Goal: Navigation & Orientation: Find specific page/section

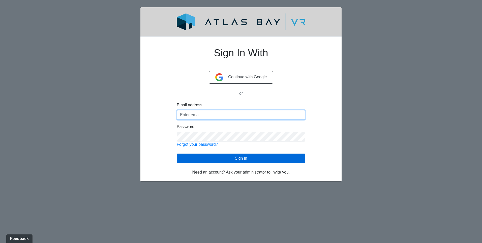
type input "[EMAIL_ADDRESS][DOMAIN_NAME]"
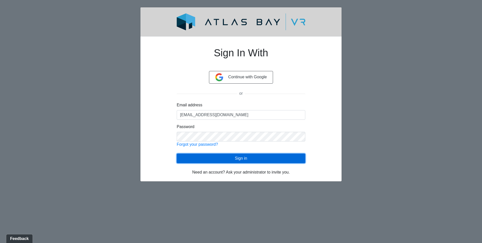
click at [255, 160] on button "Sign in" at bounding box center [241, 158] width 129 height 10
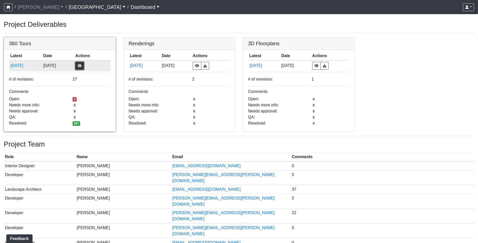
click at [84, 67] on button "button" at bounding box center [79, 66] width 9 height 8
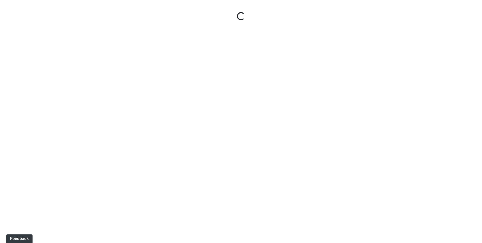
select select "gontoaMErPAtzSBVXh4ptW"
select select "h3ebyGk32eUmSzz99H473o"
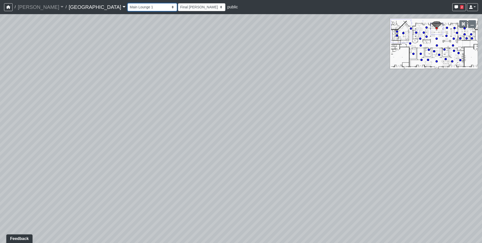
click at [128, 6] on select "Breezeway Entry Fireplace 1 Fireplace 2 Gate Golf Holes Shade Sails Sidewalk 1 …" at bounding box center [152, 7] width 49 height 8
click at [128, 3] on select "Breezeway Entry Fireplace 1 Fireplace 2 Gate Golf Holes Shade Sails Sidewalk 1 …" at bounding box center [152, 7] width 49 height 8
select select "4gLVSiiFjtAtCpXpGU8akr"
select select "h3ebyGk32eUmSzz99H473o"
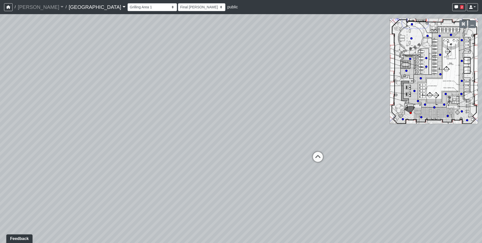
drag, startPoint x: 171, startPoint y: 180, endPoint x: 297, endPoint y: 148, distance: 130.3
click at [297, 148] on div "Loading... Pool Courtyard Entry 1 Loading... Main Lounge 2 Loading... Pool Cour…" at bounding box center [241, 128] width 482 height 228
drag, startPoint x: 133, startPoint y: 146, endPoint x: 332, endPoint y: 114, distance: 201.6
click at [332, 114] on div "Loading... Pool Courtyard Entry 1 Loading... Main Lounge 2 Loading... Pool Cour…" at bounding box center [241, 128] width 482 height 228
drag, startPoint x: 206, startPoint y: 151, endPoint x: 359, endPoint y: 151, distance: 152.5
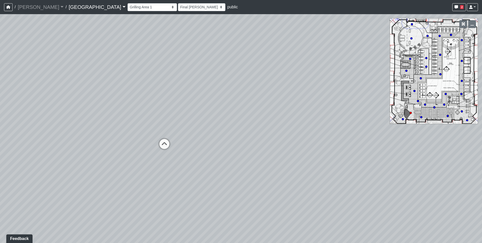
click at [359, 151] on div "Loading... Pool Courtyard Entry 1 Loading... Main Lounge 2 Loading... Pool Cour…" at bounding box center [241, 128] width 482 height 228
drag, startPoint x: 356, startPoint y: 167, endPoint x: 255, endPoint y: 167, distance: 100.6
click at [255, 167] on div "Loading... Pool Courtyard Entry 1 Loading... Main Lounge 2 Loading... Pool Cour…" at bounding box center [241, 128] width 482 height 228
drag, startPoint x: 277, startPoint y: 130, endPoint x: 89, endPoint y: 141, distance: 188.6
click at [89, 141] on div "Loading... Pool Courtyard Entry 1 Loading... Main Lounge 2 Loading... Pool Cour…" at bounding box center [241, 128] width 482 height 228
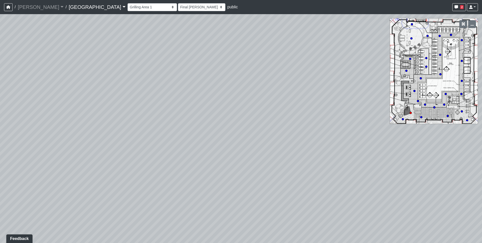
drag, startPoint x: 113, startPoint y: 143, endPoint x: 275, endPoint y: 143, distance: 161.8
click at [275, 143] on div "Loading... Pool Courtyard Entry 1 Loading... Main Lounge 2 Loading... Pool Cour…" at bounding box center [241, 128] width 482 height 228
drag, startPoint x: 377, startPoint y: 172, endPoint x: 101, endPoint y: 172, distance: 276.5
click at [100, 172] on div "Loading... Pool Courtyard Entry 1 Loading... Main Lounge 2 Loading... Pool Cour…" at bounding box center [241, 128] width 482 height 228
click at [266, 137] on icon at bounding box center [268, 139] width 15 height 15
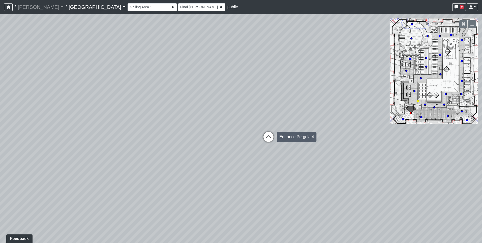
select select "jZDG7L9E933XaJqVWFJ8Me"
select select "h3ebyGk32eUmSzz99H473o"
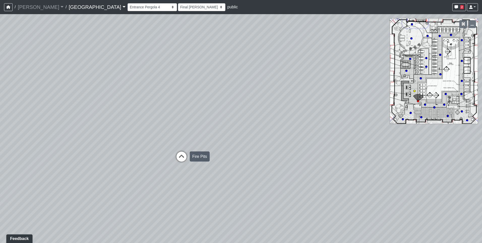
click at [182, 155] on icon at bounding box center [181, 158] width 15 height 15
select select "37xGgjA7i9Vw4XtMmYgQ1y"
select select "h3ebyGk32eUmSzz99H473o"
click at [309, 140] on icon at bounding box center [306, 141] width 15 height 15
select select "3Yp3f2JyB9RuRZxs8365ta"
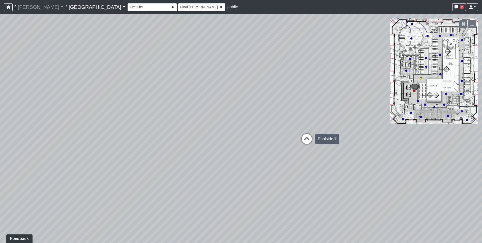
select select "h3ebyGk32eUmSzz99H473o"
drag, startPoint x: 96, startPoint y: 130, endPoint x: 374, endPoint y: 118, distance: 278.1
click at [374, 118] on div "Loading... Pool Courtyard Entry 1 Loading... Main Lounge 2 Loading... Pool Cour…" at bounding box center [241, 128] width 482 height 228
drag, startPoint x: 289, startPoint y: 143, endPoint x: 97, endPoint y: 146, distance: 192.6
click at [97, 146] on div "Loading... Pool Courtyard Entry 1 Loading... Main Lounge 2 Loading... Pool Cour…" at bounding box center [241, 128] width 482 height 228
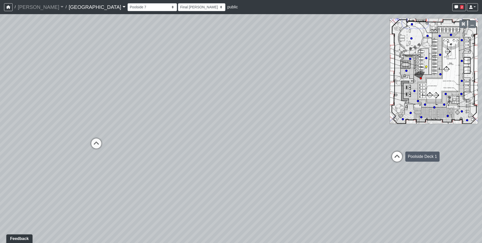
click at [396, 158] on icon at bounding box center [396, 158] width 15 height 15
select select "mzLK2U6wghit4C5V9m4T92"
select select "h3ebyGk32eUmSzz99H473o"
drag, startPoint x: 154, startPoint y: 121, endPoint x: 428, endPoint y: 131, distance: 274.7
click at [428, 131] on div "Loading... Pool Courtyard Entry 1 Loading... Main Lounge 2 Loading... Pool Cour…" at bounding box center [241, 128] width 482 height 228
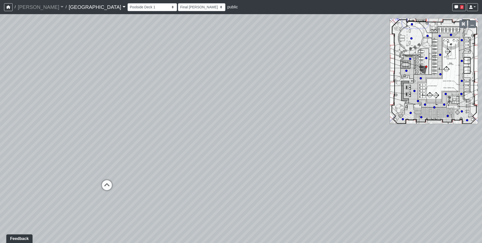
drag, startPoint x: 136, startPoint y: 104, endPoint x: 306, endPoint y: 134, distance: 172.0
click at [306, 134] on div "Loading... Pool Courtyard Entry 1 Loading... Main Lounge 2 Loading... Pool Cour…" at bounding box center [241, 128] width 482 height 228
drag, startPoint x: 239, startPoint y: 143, endPoint x: 369, endPoint y: 143, distance: 129.6
click at [369, 143] on div "Loading... Pool Courtyard Entry 1 Loading... Main Lounge 2 Loading... Pool Cour…" at bounding box center [241, 128] width 482 height 228
drag, startPoint x: 147, startPoint y: 143, endPoint x: 294, endPoint y: 133, distance: 147.0
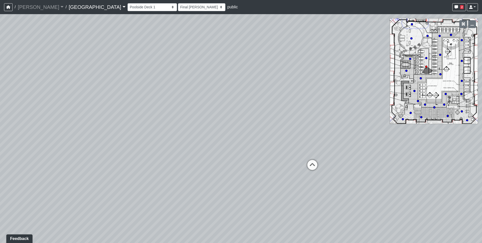
click at [294, 133] on div "Loading... Pool Courtyard Entry 1 Loading... Main Lounge 2 Loading... Pool Cour…" at bounding box center [241, 128] width 482 height 228
drag, startPoint x: 101, startPoint y: 120, endPoint x: 339, endPoint y: 117, distance: 238.0
click at [339, 117] on div "Loading... Pool Courtyard Entry 1 Loading... Main Lounge 2 Loading... Pool Cour…" at bounding box center [241, 128] width 482 height 228
drag, startPoint x: 111, startPoint y: 122, endPoint x: 300, endPoint y: 119, distance: 189.1
click at [300, 119] on div "Loading... Pool Courtyard Entry 1 Loading... Main Lounge 2 Loading... Pool Cour…" at bounding box center [241, 128] width 482 height 228
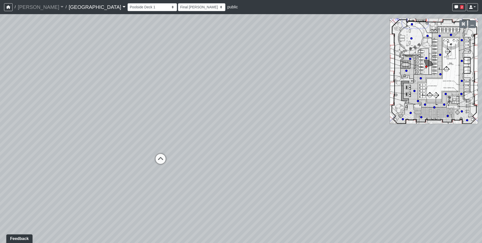
drag, startPoint x: 247, startPoint y: 119, endPoint x: 333, endPoint y: 118, distance: 86.2
click at [333, 118] on div "Loading... Pool Courtyard Entry 1 Loading... Main Lounge 2 Loading... Pool Cour…" at bounding box center [241, 128] width 482 height 228
click at [163, 158] on icon at bounding box center [160, 161] width 15 height 15
select select "uE5ab5ATTxeGckSqUFwFg1"
select select "h3ebyGk32eUmSzz99H473o"
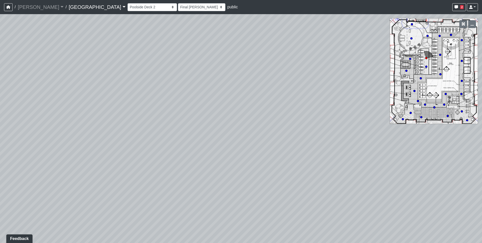
click at [412, 23] on icon at bounding box center [412, 24] width 3 height 3
select select "bp6eZf2t8AY9XxgWzxsDS7"
select select "h3ebyGk32eUmSzz99H473o"
click at [230, 126] on icon at bounding box center [229, 131] width 15 height 15
select select "sEwiTxnSdALfGjNGTJr68G"
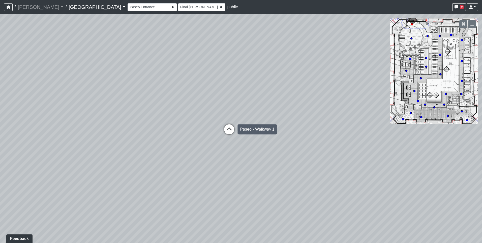
select select "h3ebyGk32eUmSzz99H473o"
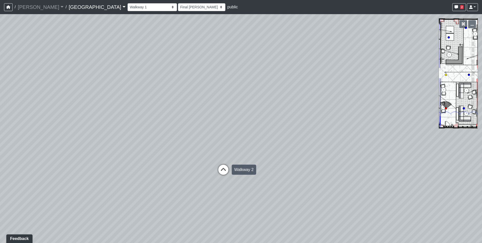
click at [223, 173] on icon at bounding box center [223, 171] width 15 height 15
select select "qCH7GBaZ2LsR8MqAxWUC8e"
select select "h3ebyGk32eUmSzz99H473o"
drag, startPoint x: 200, startPoint y: 147, endPoint x: 169, endPoint y: 147, distance: 31.0
click at [169, 147] on div "Loading... Pool Courtyard Entry 1 Loading... Main Lounge 2 Loading... Pool Cour…" at bounding box center [241, 128] width 482 height 228
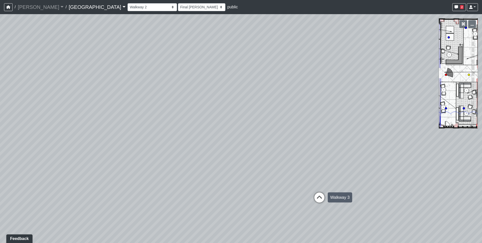
click at [324, 198] on icon at bounding box center [319, 199] width 15 height 15
select select "fouQaAmTNYQfM5euUrkyLi"
select select "h3ebyGk32eUmSzz99H473o"
drag, startPoint x: 149, startPoint y: 167, endPoint x: 383, endPoint y: 146, distance: 234.9
click at [383, 146] on div "Loading... Pool Courtyard Entry 1 Loading... Main Lounge 2 Loading... Pool Cour…" at bounding box center [241, 128] width 482 height 228
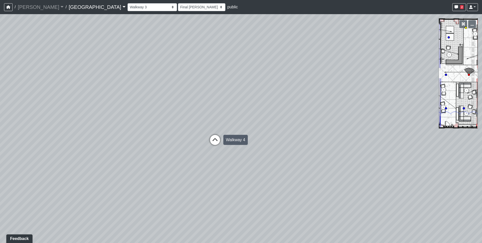
click at [215, 140] on icon at bounding box center [214, 142] width 15 height 15
select select "5twcqx3V9eezx34MYuTuHT"
select select "h3ebyGk32eUmSzz99H473o"
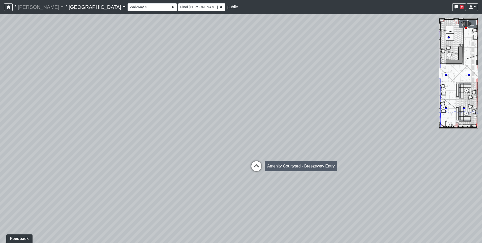
click at [254, 167] on icon at bounding box center [256, 168] width 15 height 15
select select "bV6mw7sk2yau5djgeHJiat"
select select "h3ebyGk32eUmSzz99H473o"
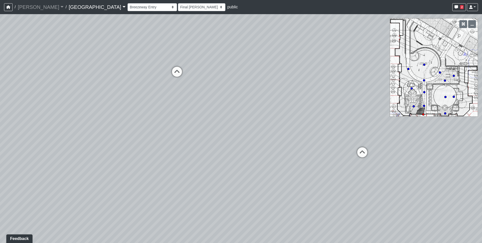
drag, startPoint x: 238, startPoint y: 93, endPoint x: 252, endPoint y: 91, distance: 14.5
click at [252, 91] on div "Loading... Pool Courtyard Entry 1 Loading... Main Lounge 2 Loading... Pool Cour…" at bounding box center [241, 128] width 482 height 228
drag, startPoint x: 230, startPoint y: 105, endPoint x: 116, endPoint y: 103, distance: 114.0
click at [116, 103] on div "Loading... Pool Courtyard Entry 1 Loading... Main Lounge 2 Loading... Pool Cour…" at bounding box center [241, 128] width 482 height 228
click at [331, 146] on icon at bounding box center [327, 147] width 15 height 15
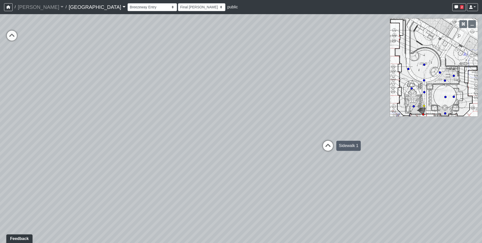
select select "2g74JqUAVunN4W4RDEJZSB"
select select "h3ebyGk32eUmSzz99H473o"
click at [309, 114] on icon at bounding box center [309, 118] width 15 height 15
select select "aKnx4LbkW4vTTeN38Co3z9"
select select "h3ebyGk32eUmSzz99H473o"
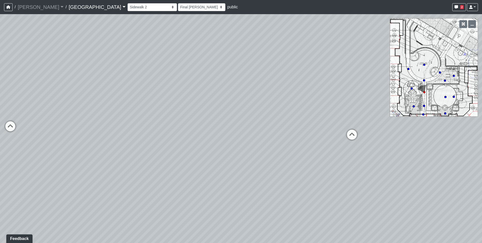
drag, startPoint x: 82, startPoint y: 118, endPoint x: 382, endPoint y: 87, distance: 301.6
click at [382, 87] on div "Loading... Pool Courtyard Entry 1 Loading... Main Lounge 2 Loading... Pool Cour…" at bounding box center [241, 128] width 482 height 228
drag, startPoint x: 347, startPoint y: 41, endPoint x: 142, endPoint y: 51, distance: 204.9
click at [142, 51] on div "Loading... Pool Courtyard Entry 1 Loading... Main Lounge 2 Loading... Pool Cour…" at bounding box center [241, 128] width 482 height 228
drag, startPoint x: 279, startPoint y: 60, endPoint x: 146, endPoint y: 61, distance: 132.6
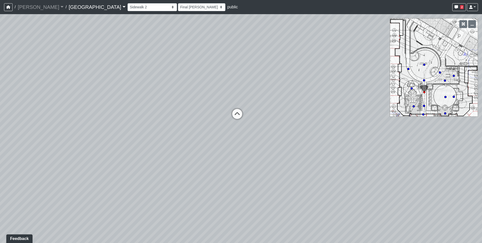
click at [146, 61] on div "Loading... Pool Courtyard Entry 1 Loading... Main Lounge 2 Loading... Pool Cour…" at bounding box center [241, 128] width 482 height 228
click at [280, 106] on div "Loading... Pool Courtyard Entry 1 Loading... Main Lounge 2 Loading... Pool Cour…" at bounding box center [241, 128] width 482 height 228
drag, startPoint x: 102, startPoint y: 96, endPoint x: 358, endPoint y: 89, distance: 256.2
click at [358, 89] on div "Loading... Pool Courtyard Entry 1 Loading... Main Lounge 2 Loading... Pool Cour…" at bounding box center [241, 128] width 482 height 228
click at [126, 91] on icon at bounding box center [127, 93] width 15 height 15
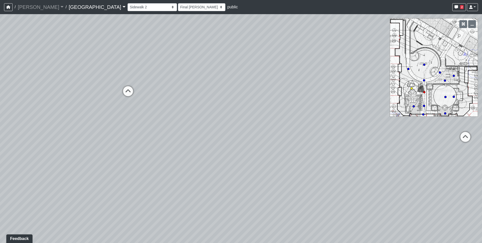
select select "fUW8DjP2CB6W6ML7iSpLTL"
select select "h3ebyGk32eUmSzz99H473o"
drag, startPoint x: 141, startPoint y: 124, endPoint x: 212, endPoint y: 107, distance: 72.7
click at [212, 107] on div "Loading... Pool Courtyard Entry 1 Loading... Main Lounge 2 Loading... Pool Cour…" at bounding box center [241, 128] width 482 height 228
drag, startPoint x: 265, startPoint y: 104, endPoint x: 11, endPoint y: 103, distance: 254.1
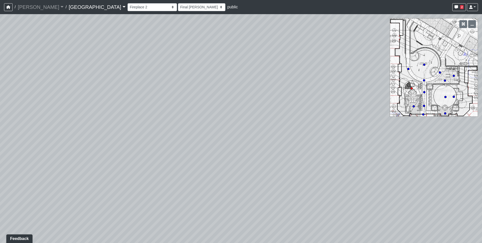
click at [11, 103] on div "Loading... Pool Courtyard Entry 1 Loading... Main Lounge 2 Loading... Pool Cour…" at bounding box center [241, 128] width 482 height 228
drag, startPoint x: 255, startPoint y: 91, endPoint x: -36, endPoint y: 116, distance: 292.0
click at [0, 116] on html "/ Flournoy Flournoy Loading... / Cool Springs Cool Springs Loading... Cool Spri…" at bounding box center [241, 121] width 482 height 243
drag, startPoint x: 235, startPoint y: 109, endPoint x: 51, endPoint y: 113, distance: 183.8
click at [51, 113] on div "Loading... Pool Courtyard Entry 1 Loading... Main Lounge 2 Loading... Pool Cour…" at bounding box center [241, 128] width 482 height 228
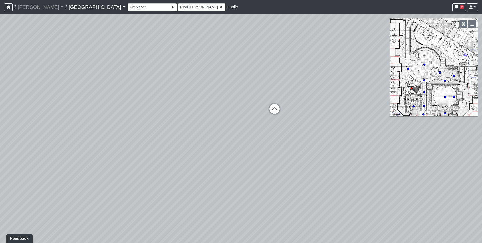
drag, startPoint x: 229, startPoint y: 80, endPoint x: 167, endPoint y: 80, distance: 61.5
click at [167, 80] on div "Loading... Pool Courtyard Entry 1 Loading... Main Lounge 2 Loading... Pool Cour…" at bounding box center [241, 128] width 482 height 228
drag, startPoint x: 323, startPoint y: 153, endPoint x: 102, endPoint y: 153, distance: 221.1
click at [102, 153] on div "Loading... Pool Courtyard Entry 1 Loading... Main Lounge 2 Loading... Pool Cour…" at bounding box center [241, 128] width 482 height 228
drag, startPoint x: 102, startPoint y: 153, endPoint x: 290, endPoint y: 163, distance: 188.1
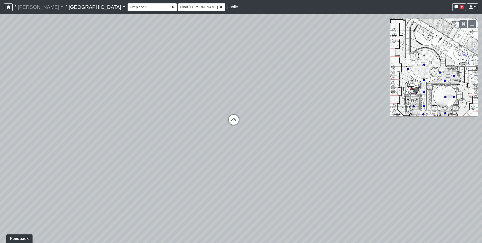
click at [290, 163] on div "Loading... Pool Courtyard Entry 1 Loading... Main Lounge 2 Loading... Pool Cour…" at bounding box center [241, 128] width 482 height 228
click at [0, 130] on html "/ Flournoy Flournoy Loading... / Cool Springs Cool Springs Loading... Cool Spri…" at bounding box center [241, 121] width 482 height 243
